Goal: Task Accomplishment & Management: Manage account settings

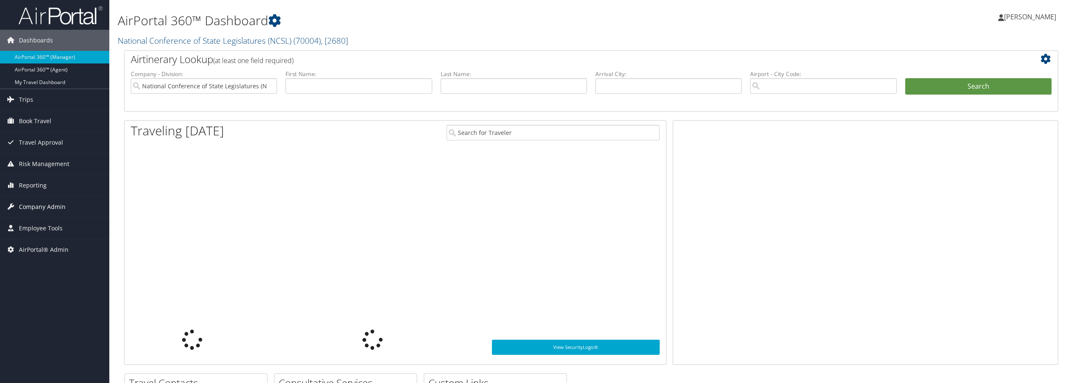
click at [39, 208] on span "Company Admin" at bounding box center [42, 206] width 47 height 21
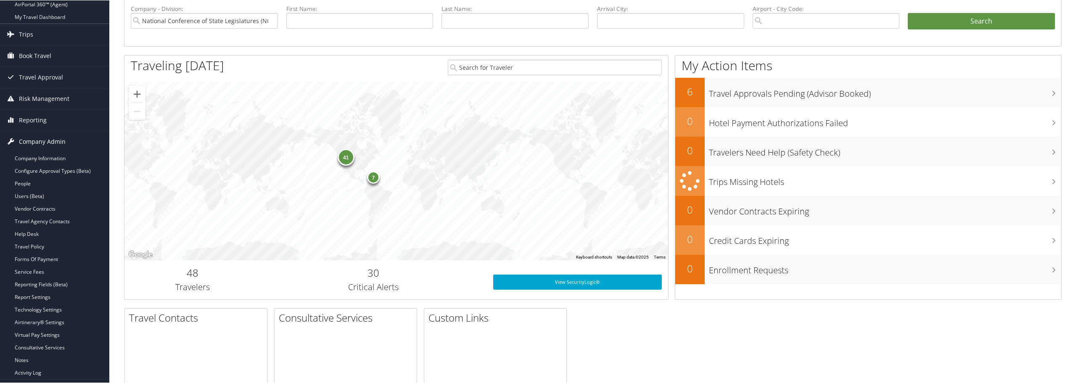
scroll to position [126, 0]
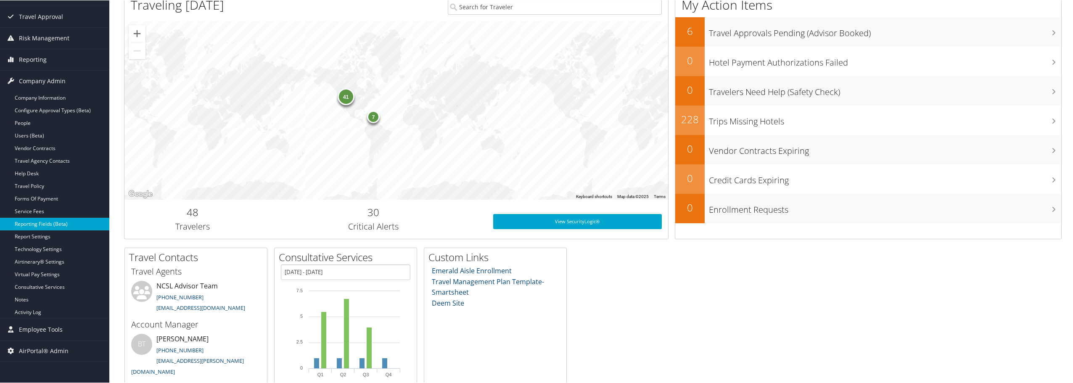
click at [50, 222] on link "Reporting Fields (Beta)" at bounding box center [54, 223] width 109 height 13
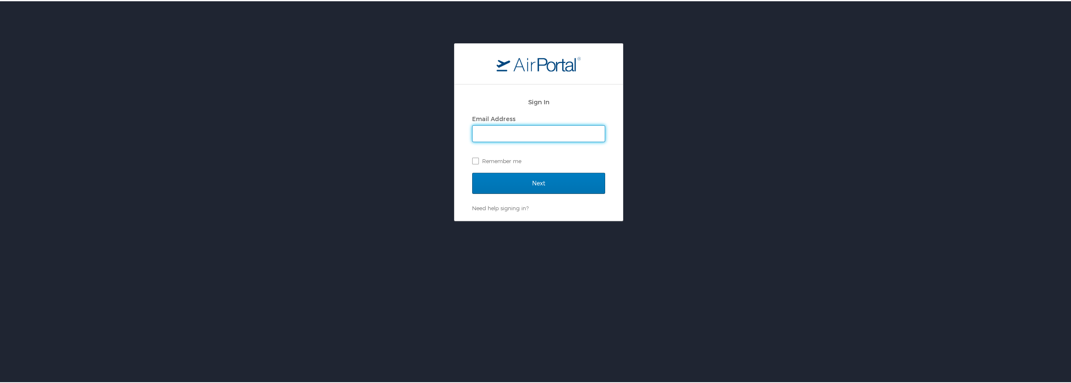
drag, startPoint x: 525, startPoint y: 132, endPoint x: 530, endPoint y: 131, distance: 5.5
click at [525, 132] on input "Email Address" at bounding box center [538, 133] width 132 height 16
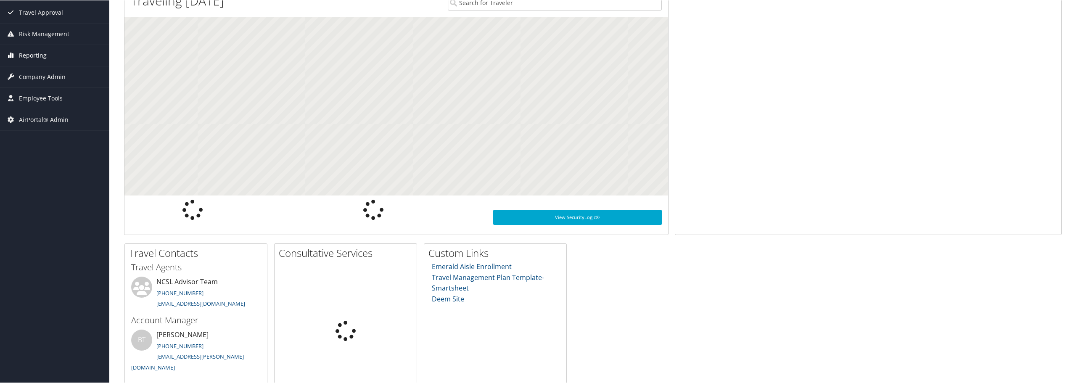
scroll to position [126, 0]
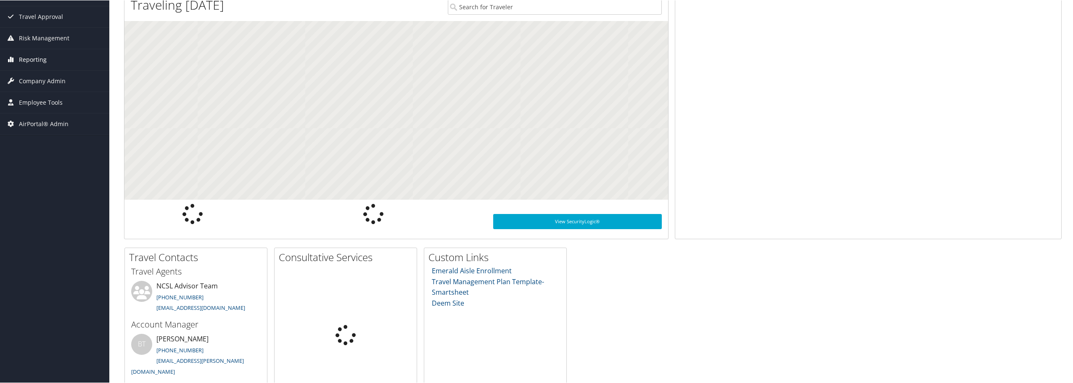
click at [43, 63] on span "Reporting" at bounding box center [33, 59] width 28 height 21
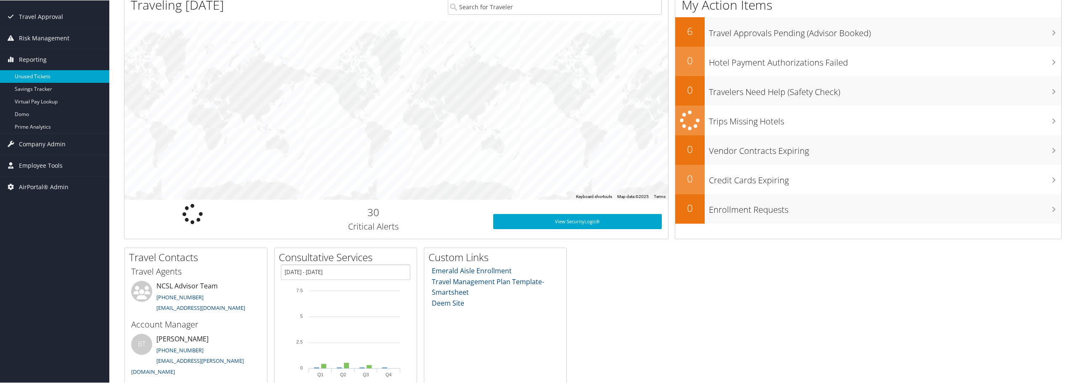
click at [42, 76] on link "Unused Tickets" at bounding box center [54, 76] width 109 height 13
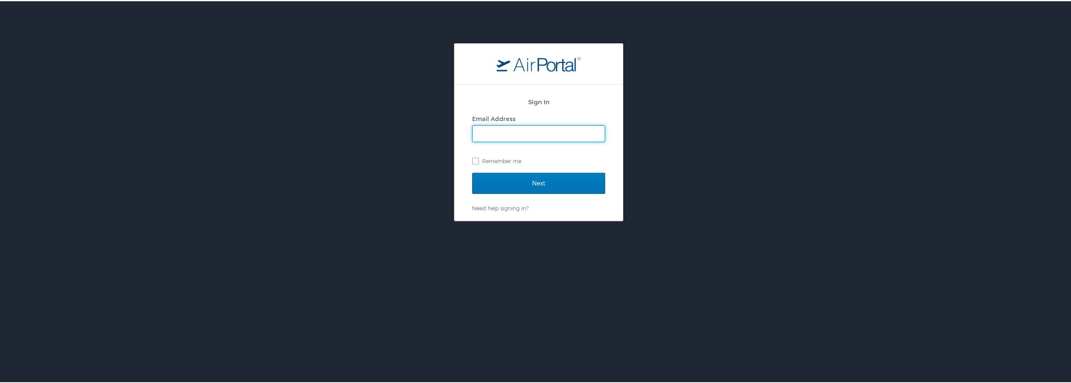
type input "emily.drees@cbtravel.com"
click at [530, 193] on input "Next" at bounding box center [538, 182] width 133 height 21
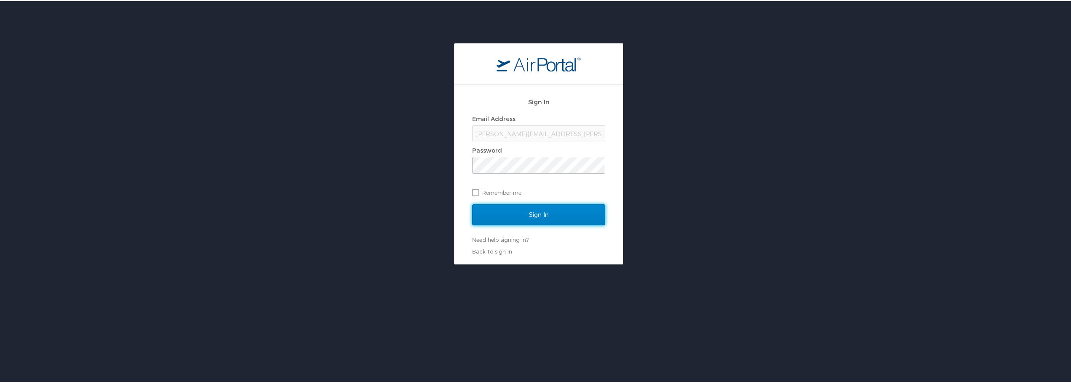
click at [549, 215] on input "Sign In" at bounding box center [538, 213] width 133 height 21
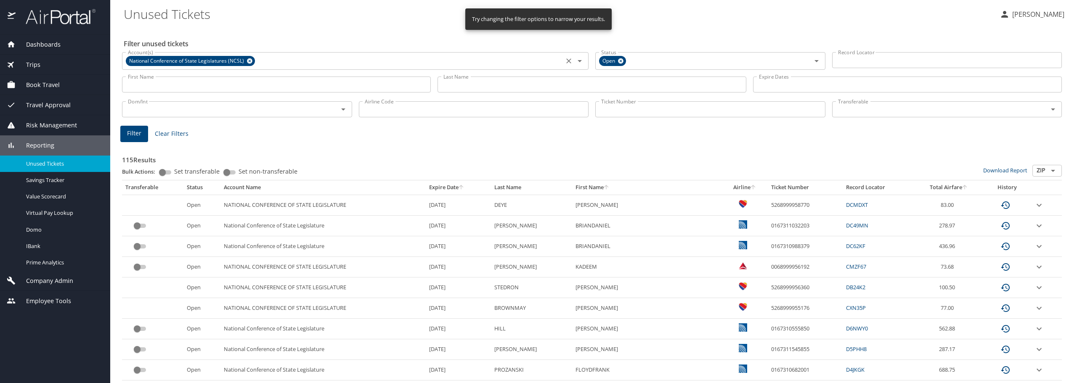
click at [247, 60] on icon at bounding box center [249, 60] width 5 height 5
click at [619, 59] on icon at bounding box center [620, 60] width 5 height 5
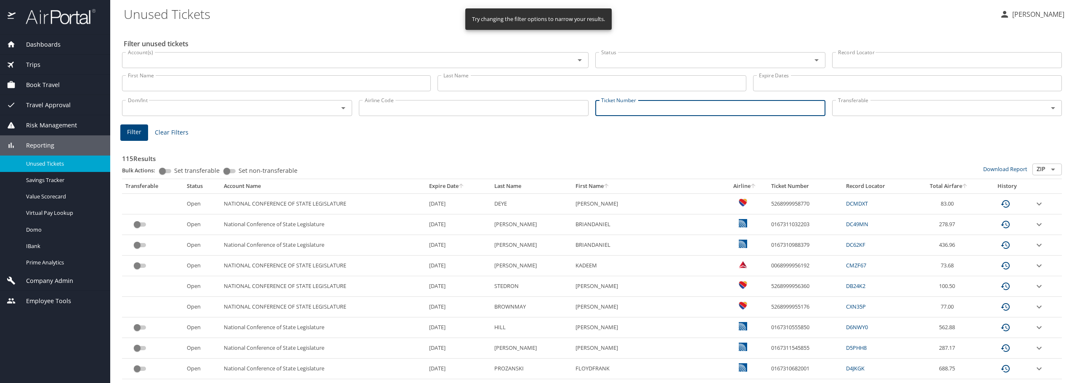
click at [633, 109] on input "Ticket Number" at bounding box center [710, 108] width 230 height 16
paste input "0068998675961"
type input "0068998675961"
click at [137, 127] on span "Filter" at bounding box center [134, 132] width 14 height 11
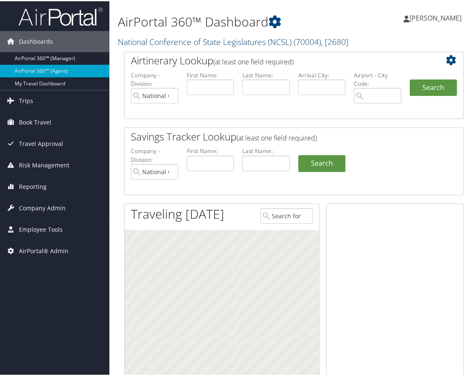
click at [161, 43] on link "National Conference of State Legislatures (NCSL) ( 70004 ) , [ 2680 ]" at bounding box center [233, 40] width 231 height 11
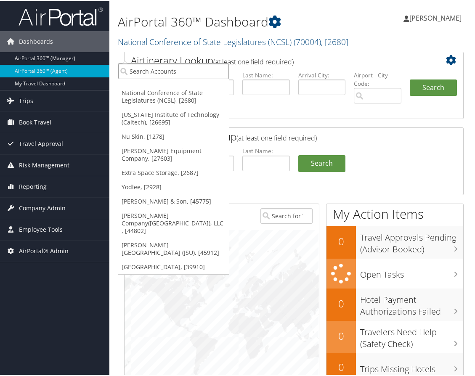
click at [147, 74] on input "search" at bounding box center [173, 70] width 111 height 16
type input "shipmonk"
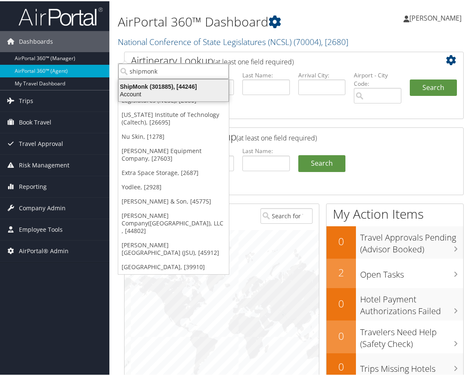
click at [159, 83] on div "ShipMonk (301885), [44246]" at bounding box center [174, 86] width 120 height 8
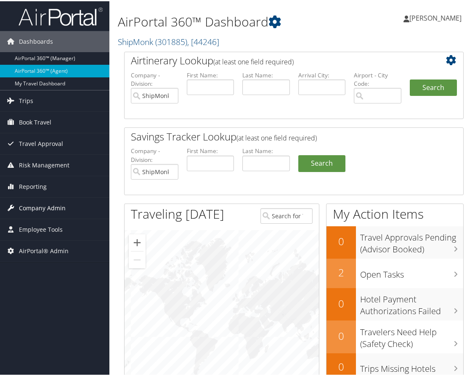
click at [50, 204] on span "Company Admin" at bounding box center [42, 206] width 47 height 21
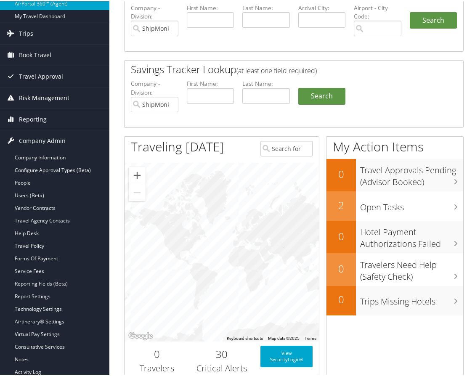
scroll to position [84, 0]
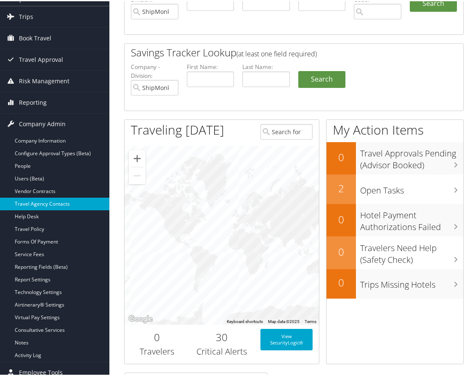
click at [60, 202] on link "Travel Agency Contacts" at bounding box center [54, 202] width 109 height 13
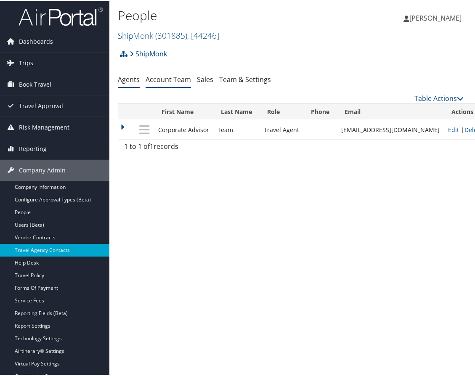
click at [171, 80] on link "Account Team" at bounding box center [168, 78] width 45 height 9
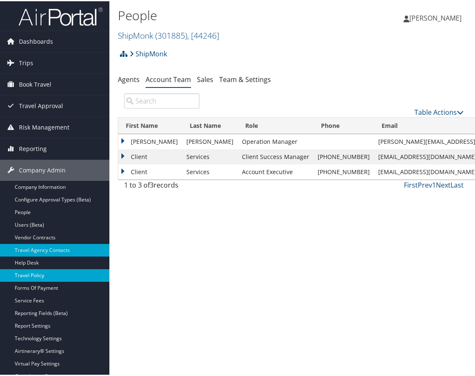
click at [43, 271] on link "Travel Policy" at bounding box center [54, 274] width 109 height 13
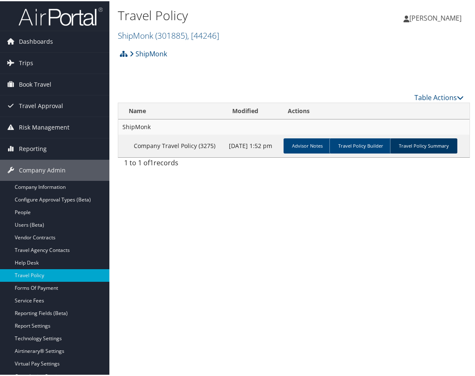
click at [428, 146] on link "Travel Policy Summary" at bounding box center [423, 144] width 67 height 15
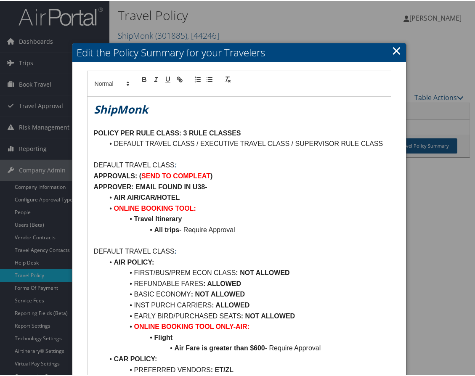
scroll to position [42, 0]
